Goal: Task Accomplishment & Management: Use online tool/utility

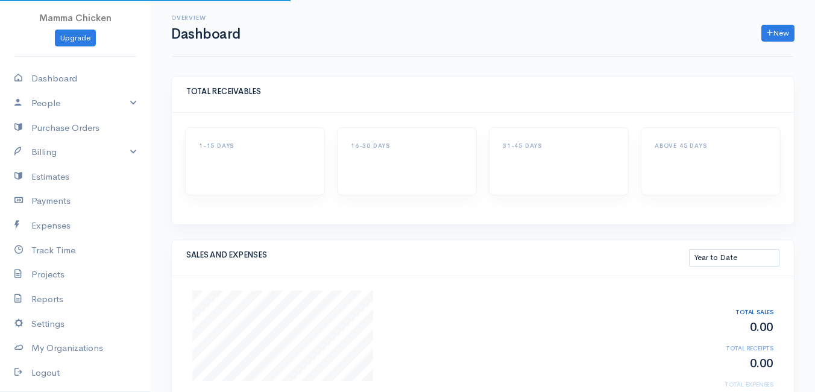
select select "thistoyear"
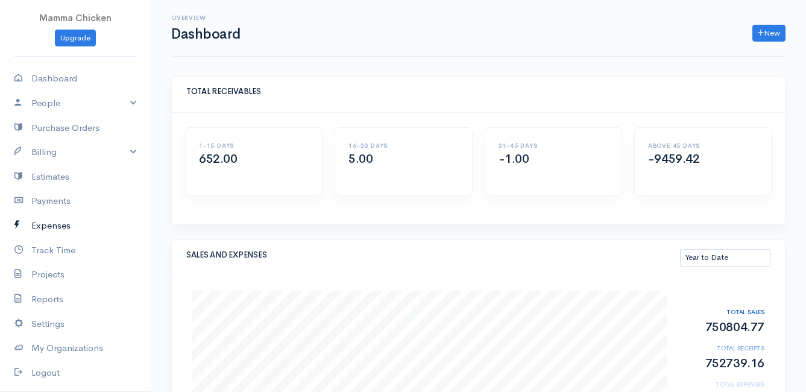
click at [52, 225] on link "Expenses" at bounding box center [75, 225] width 151 height 25
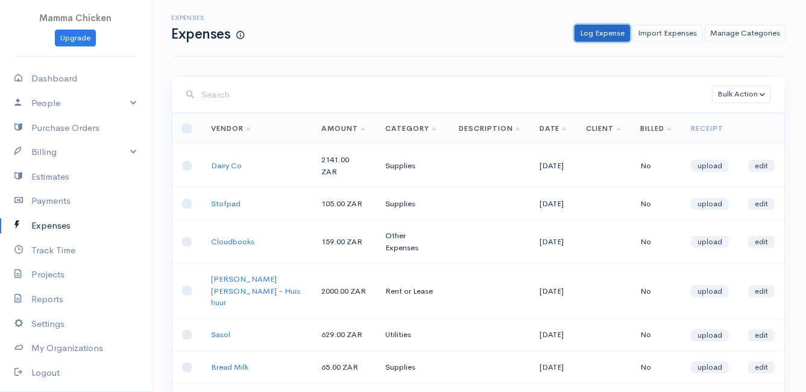
click at [609, 33] on link "Log Expense" at bounding box center [601, 33] width 55 height 17
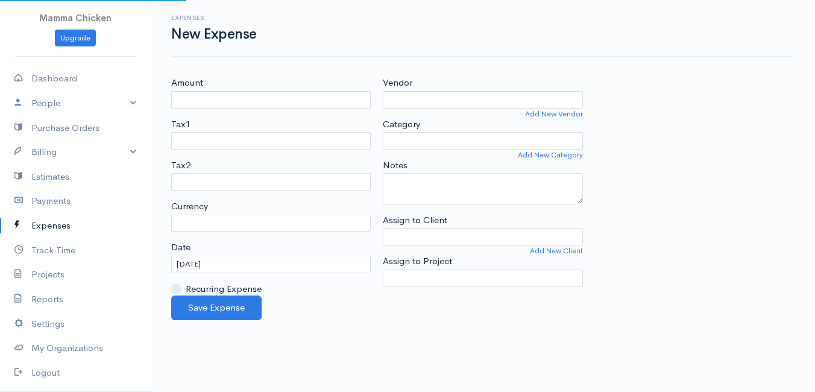
select select "ZAR"
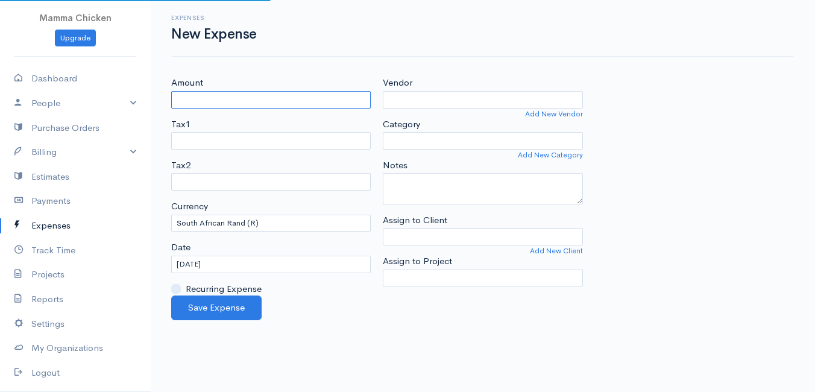
click at [201, 94] on input "Amount" at bounding box center [271, 99] width 200 height 17
type input "155"
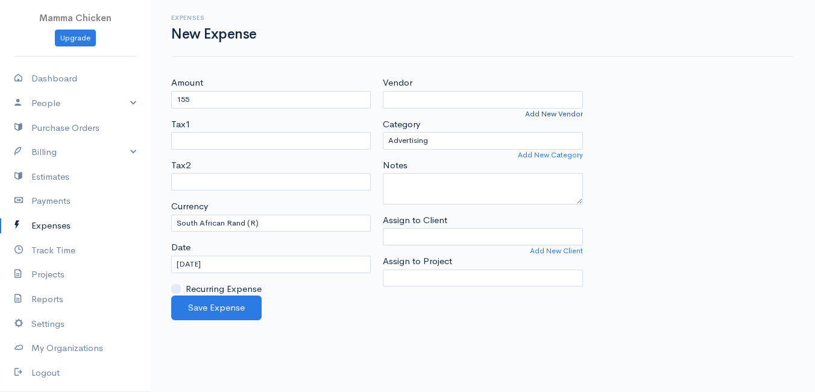
click at [572, 113] on link "Add New Vendor" at bounding box center [554, 113] width 58 height 11
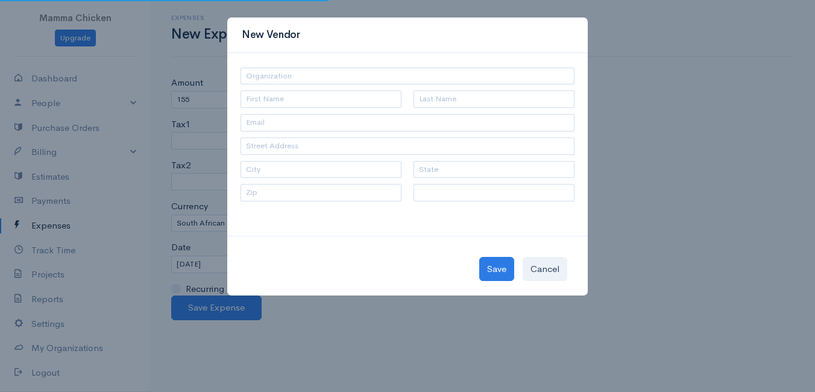
select select "[GEOGRAPHIC_DATA]"
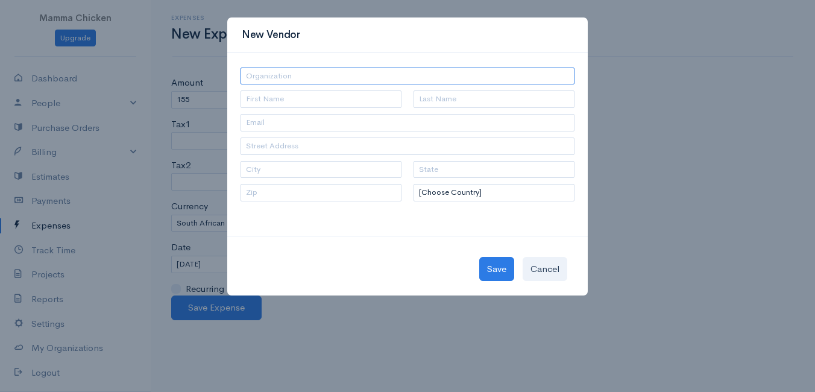
click at [328, 77] on input "text" at bounding box center [408, 76] width 334 height 17
type input "Cream of the Crop"
click at [503, 267] on button "Save" at bounding box center [496, 269] width 35 height 25
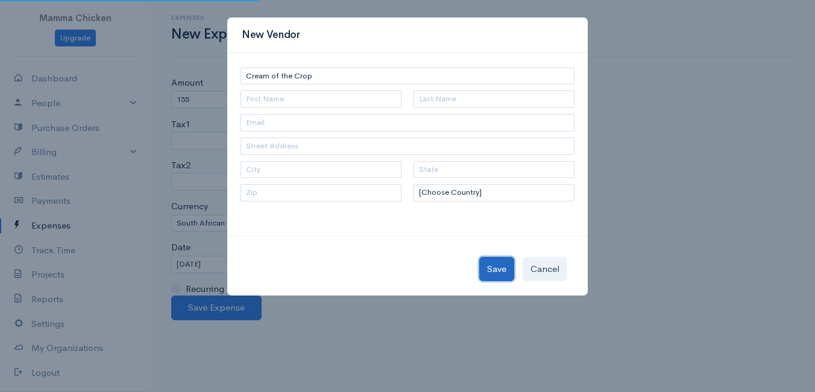
type input "Cream of the Crop"
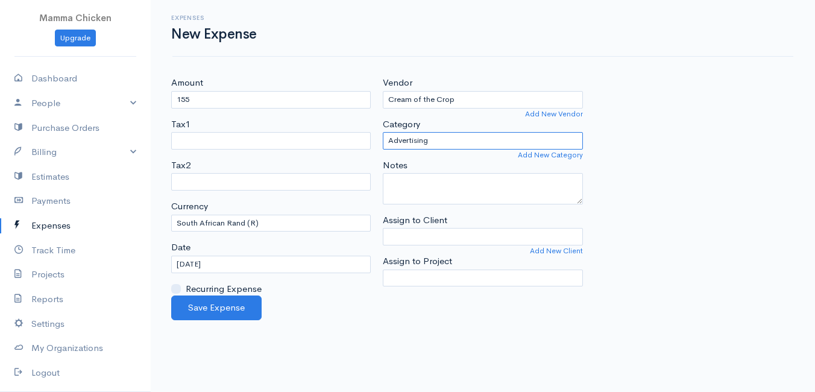
click at [463, 138] on select "Advertising Car & Truck Expenses Contractors Education Education and Training E…" at bounding box center [483, 140] width 200 height 17
select select "Supplies"
click at [383, 132] on select "Advertising Car & Truck Expenses Contractors Education Education and Training E…" at bounding box center [483, 140] width 200 height 17
click at [259, 265] on input "[DATE]" at bounding box center [271, 264] width 200 height 17
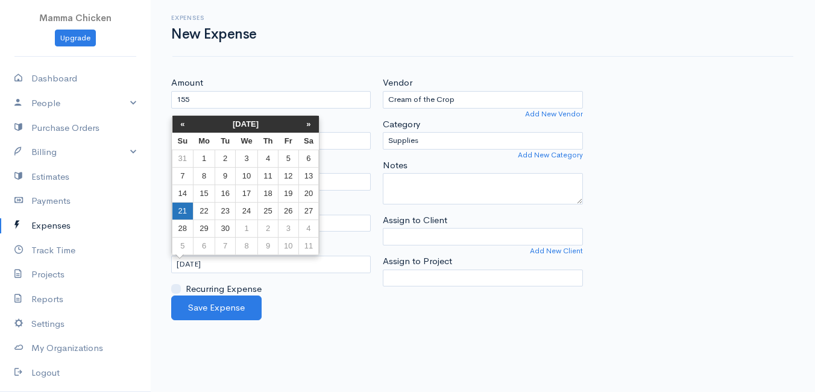
click at [186, 206] on td "21" at bounding box center [182, 210] width 21 height 17
type input "[DATE]"
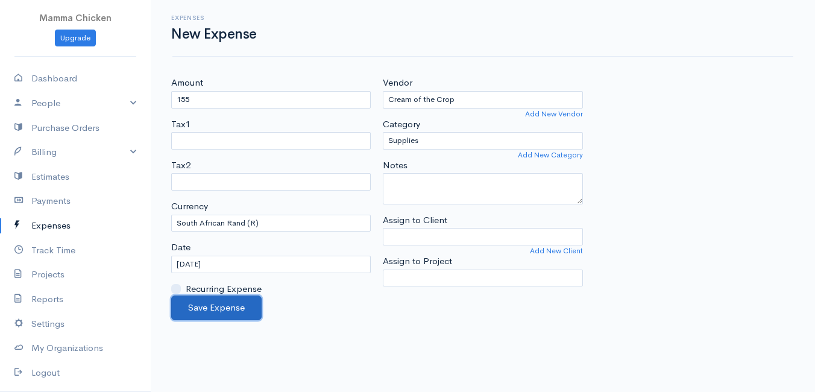
click at [189, 315] on button "Save Expense" at bounding box center [216, 307] width 90 height 25
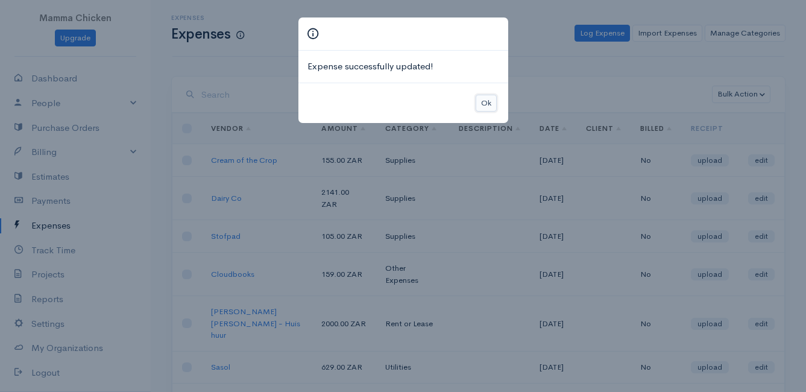
click at [482, 105] on button "Ok" at bounding box center [486, 103] width 21 height 17
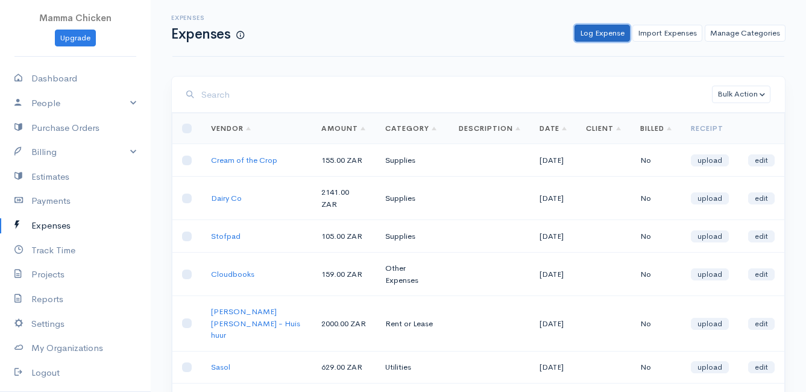
click at [593, 34] on link "Log Expense" at bounding box center [601, 33] width 55 height 17
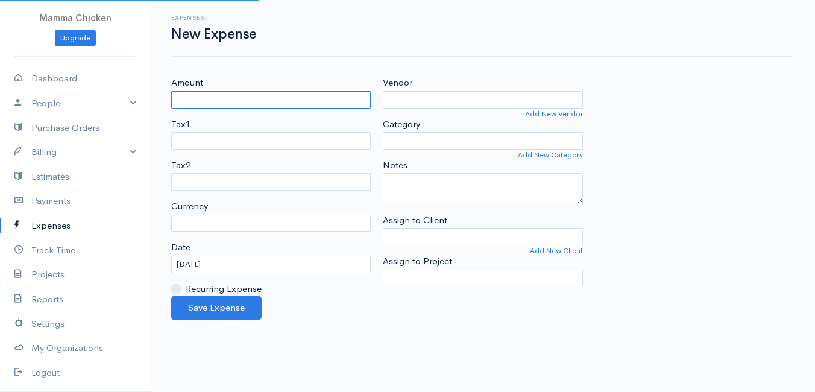
select select "ZAR"
click at [291, 95] on input "Amount" at bounding box center [271, 99] width 200 height 17
type input "1822"
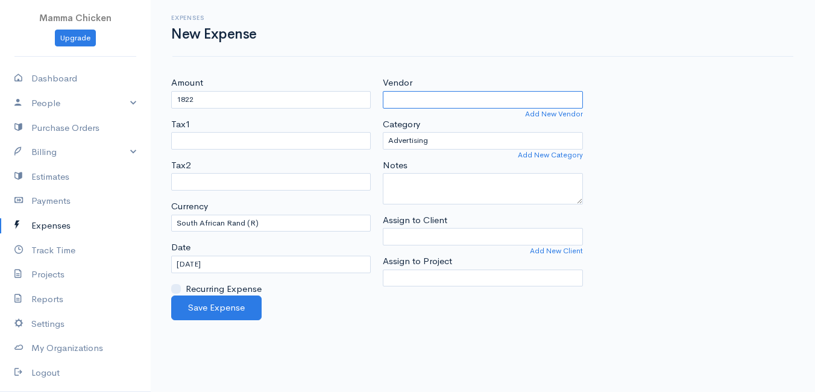
click at [481, 104] on input "Vendor" at bounding box center [483, 99] width 200 height 17
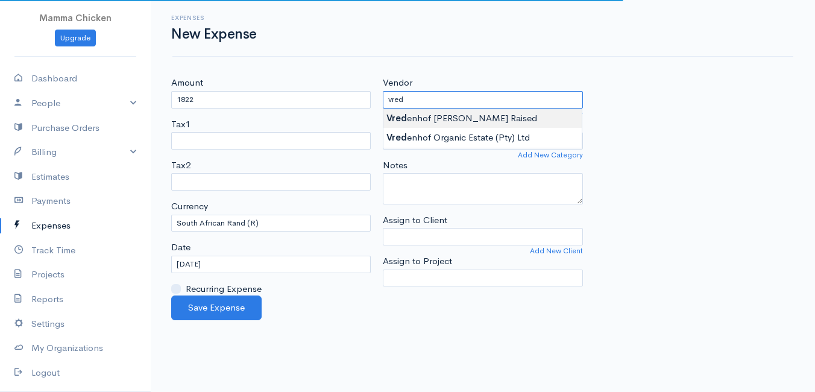
type input "Vredenhof [PERSON_NAME] Raised"
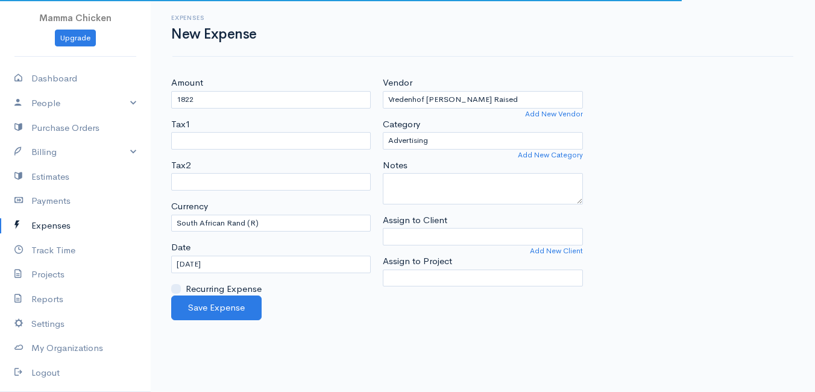
click at [474, 113] on body "Mamma Chicken Upgrade Dashboard People Clients Vendors Staff Users Purchase Ord…" at bounding box center [407, 196] width 815 height 392
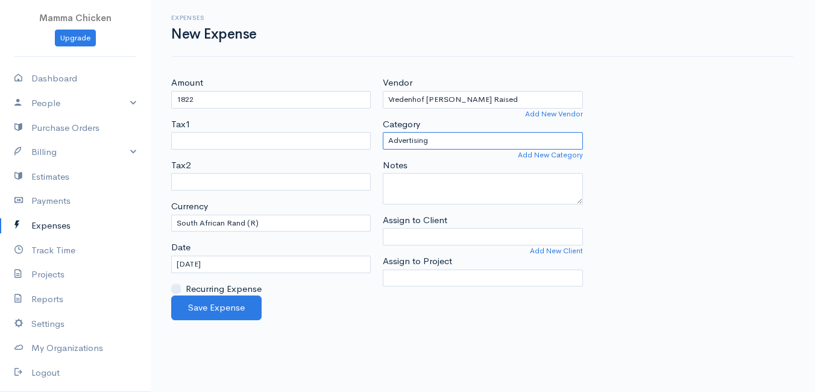
click at [461, 137] on select "Advertising Car & Truck Expenses Contractors Education Education and Training E…" at bounding box center [483, 140] width 200 height 17
select select "Supplies"
click at [383, 132] on select "Advertising Car & Truck Expenses Contractors Education Education and Training E…" at bounding box center [483, 140] width 200 height 17
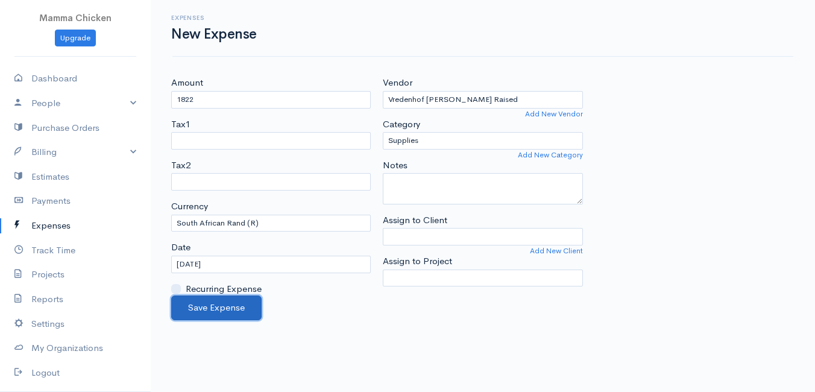
click at [208, 309] on button "Save Expense" at bounding box center [216, 307] width 90 height 25
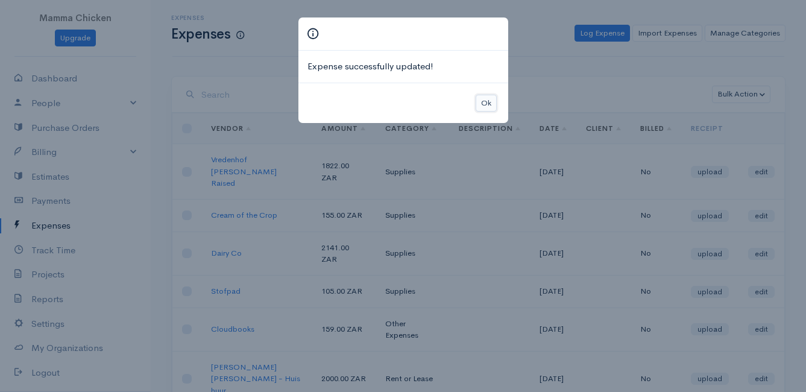
click at [480, 101] on button "Ok" at bounding box center [486, 103] width 21 height 17
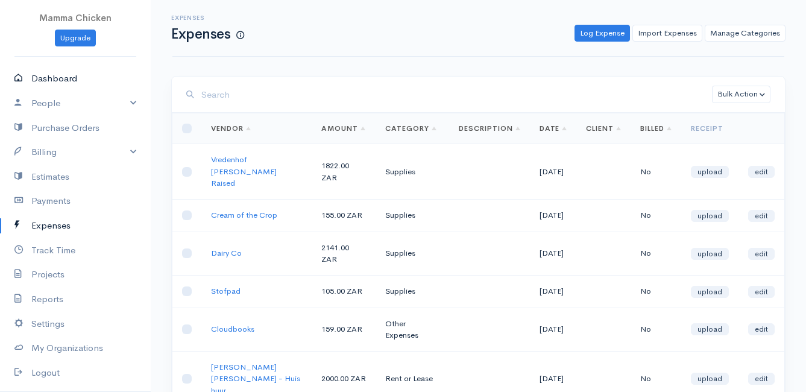
click at [58, 81] on link "Dashboard" at bounding box center [75, 78] width 151 height 25
select select "thistoyear"
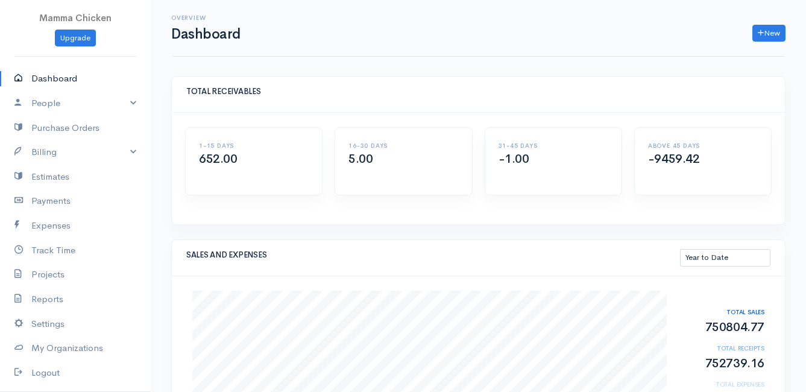
click at [49, 78] on link "Dashboard" at bounding box center [75, 78] width 151 height 25
